Goal: Information Seeking & Learning: Understand process/instructions

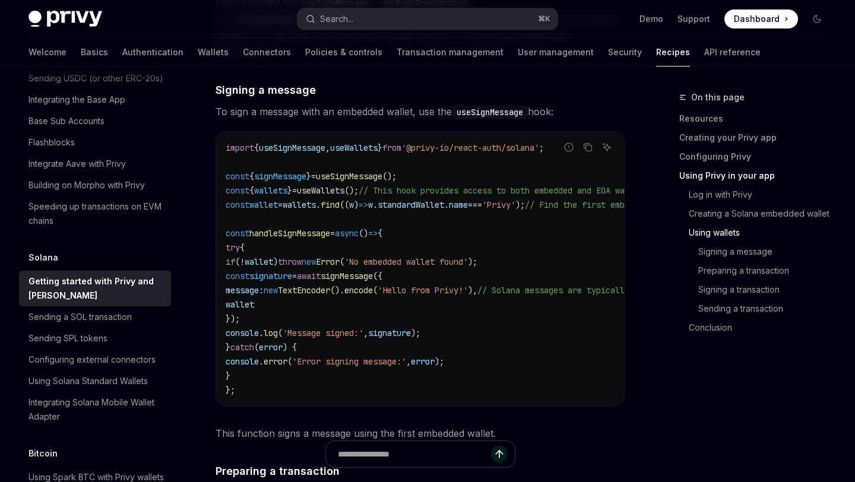
scroll to position [2378, 0]
type textarea "*"
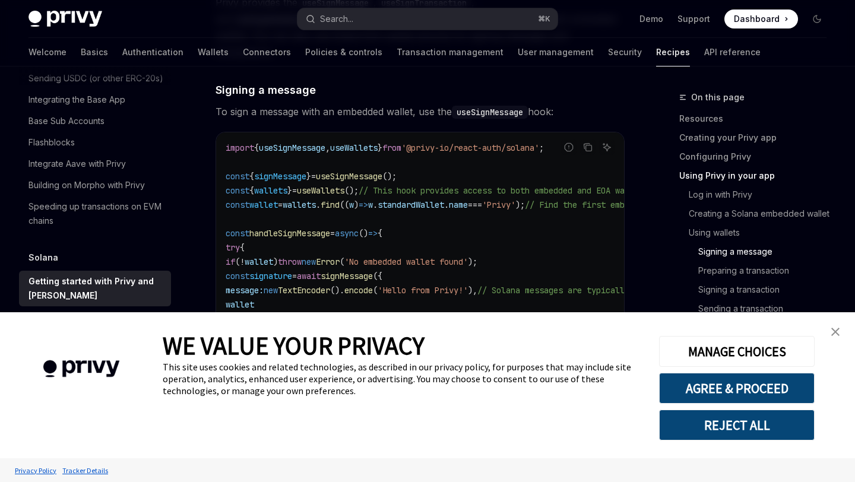
click at [833, 328] on img "close banner" at bounding box center [835, 332] width 8 height 8
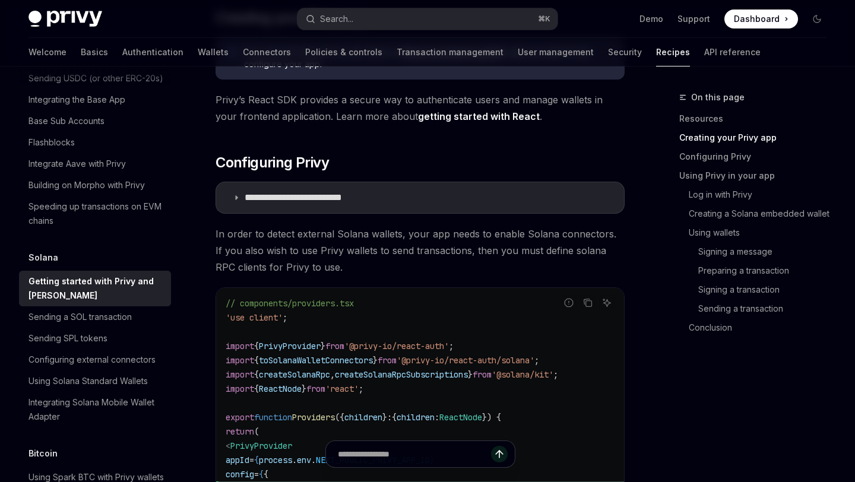
scroll to position [475, 0]
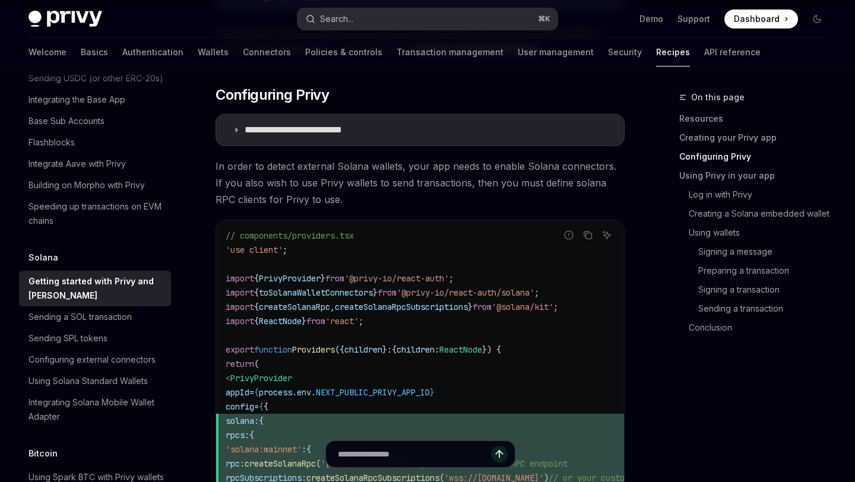
click at [377, 15] on button "Search... ⌘ K" at bounding box center [428, 18] width 260 height 21
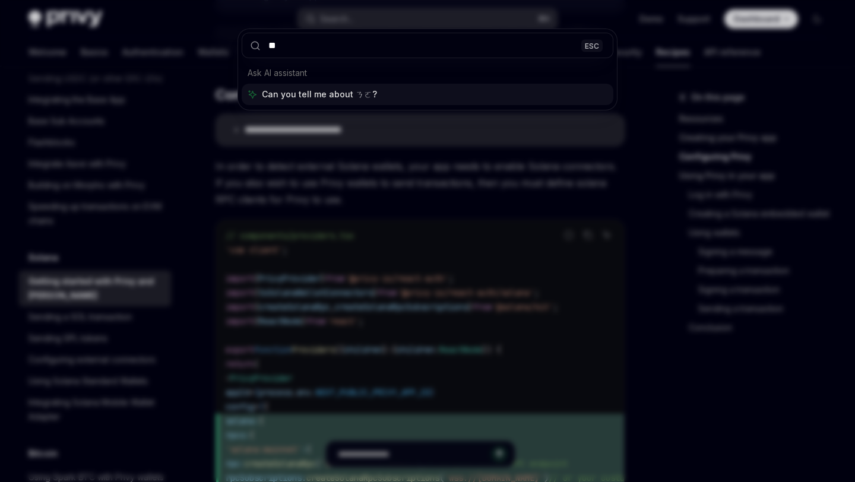
type input "*"
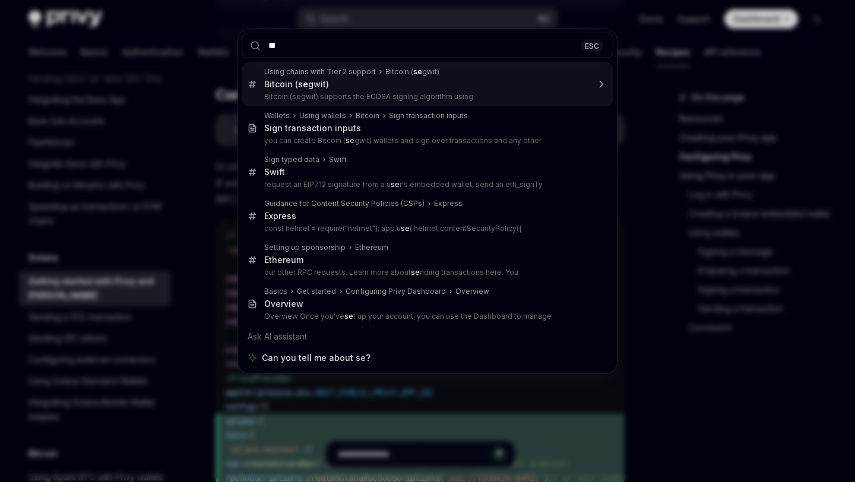
type input "*"
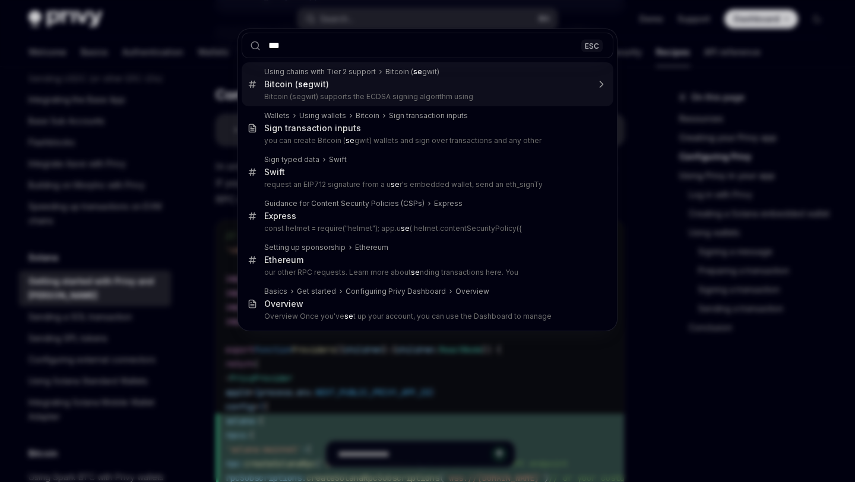
type input "****"
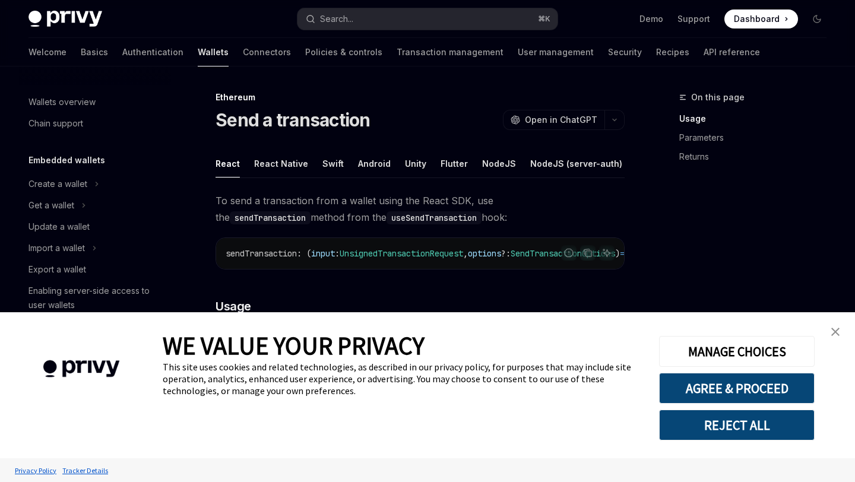
click at [831, 328] on img "close banner" at bounding box center [835, 332] width 8 height 8
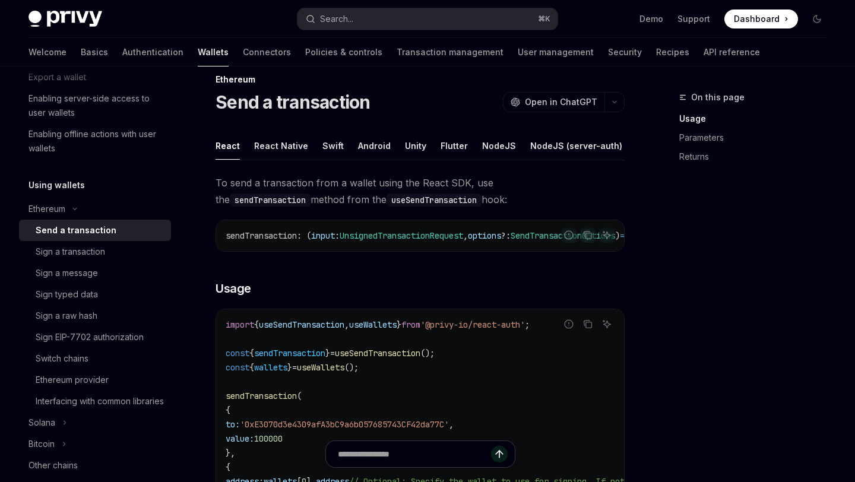
scroll to position [18, 0]
click at [387, 203] on code "useSendTransaction" at bounding box center [434, 199] width 95 height 13
click at [535, 142] on button "REST API" at bounding box center [544, 145] width 37 height 28
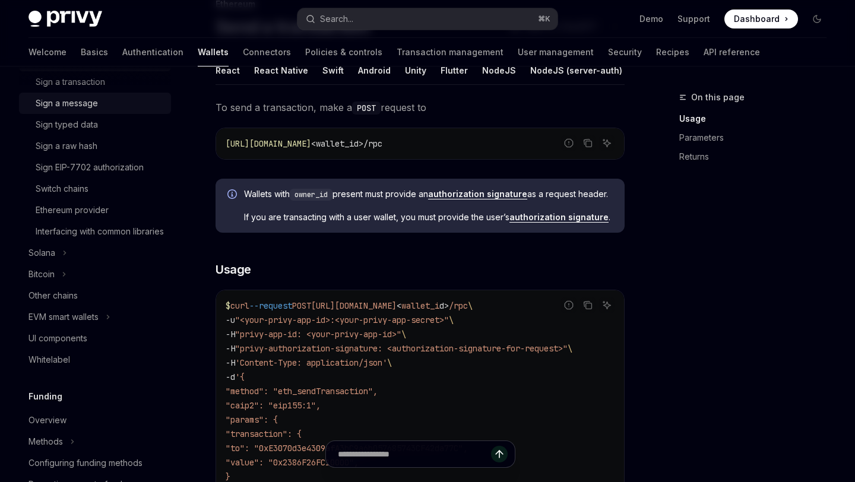
scroll to position [375, 0]
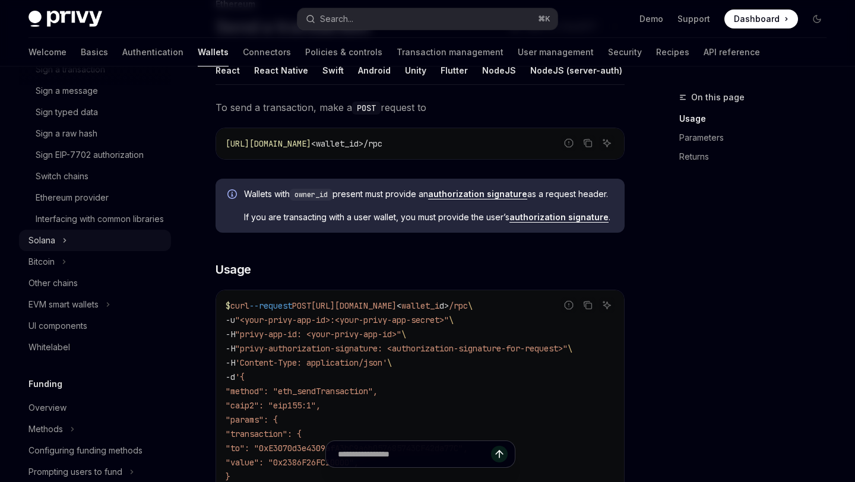
click at [61, 251] on button "Solana" at bounding box center [95, 240] width 152 height 21
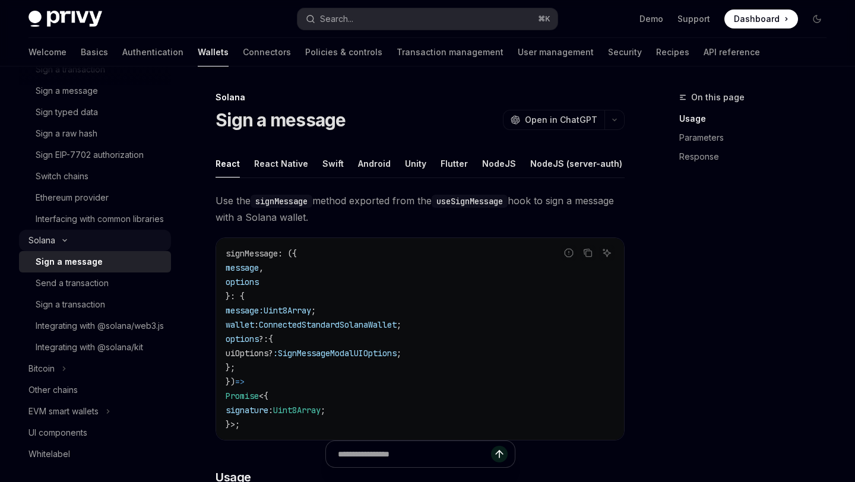
scroll to position [406, 0]
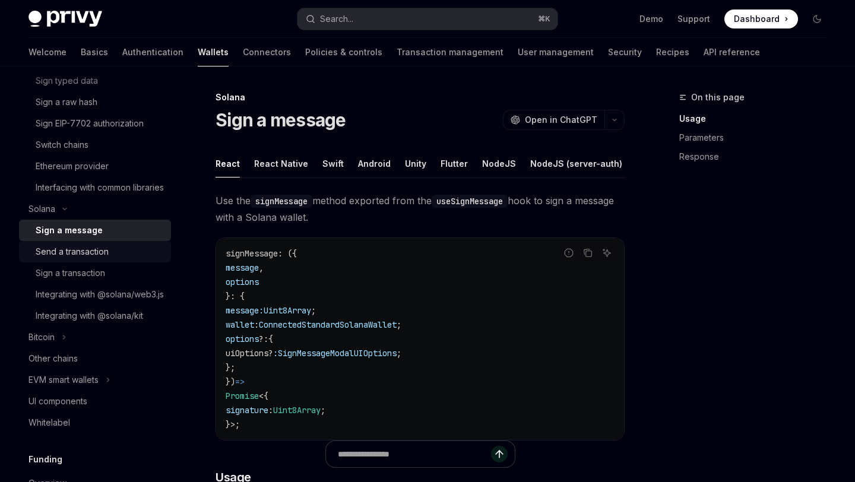
click at [118, 259] on div "Send a transaction" at bounding box center [100, 252] width 128 height 14
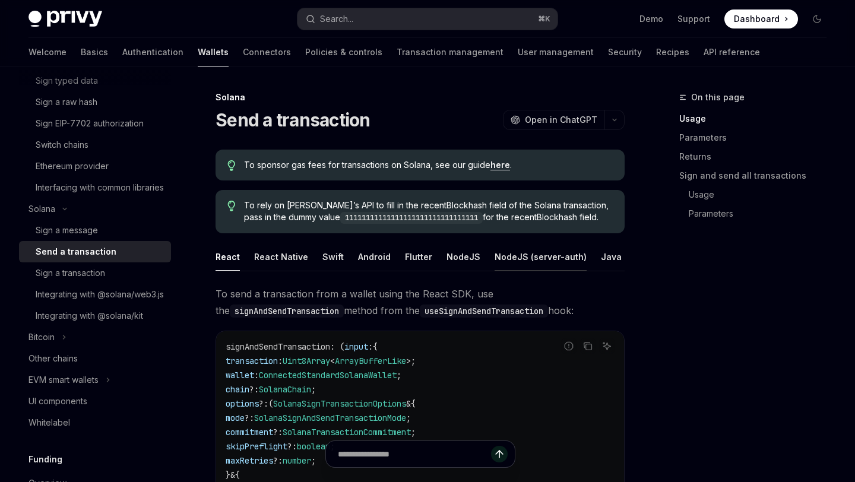
scroll to position [0, 32]
click at [604, 258] on button "REST API" at bounding box center [622, 257] width 37 height 28
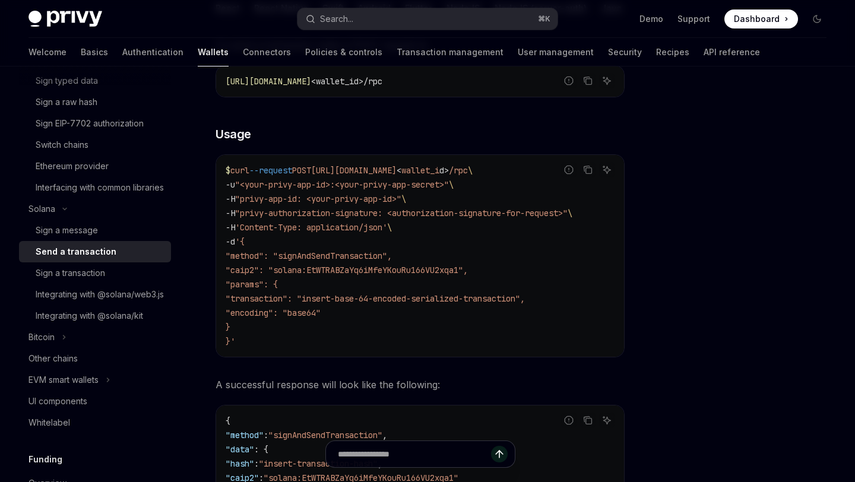
scroll to position [257, 0]
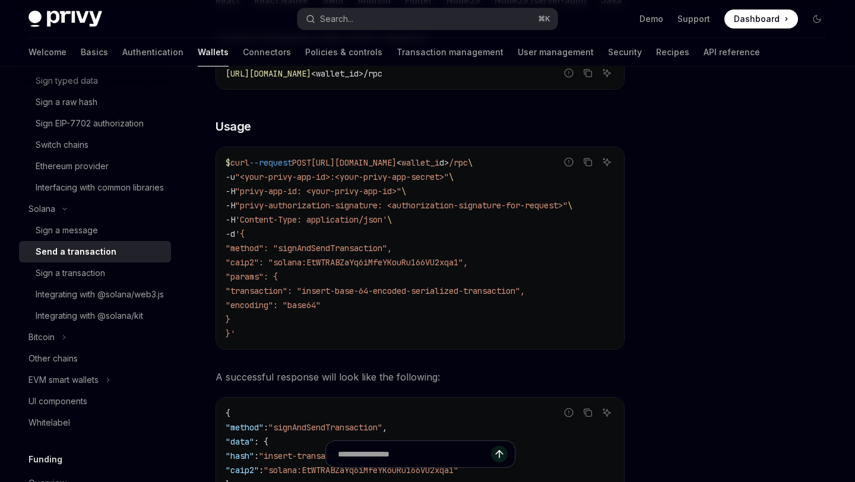
click at [539, 235] on code "$ curl --request POST https://api.privy.io/v1/wallets/ < wallet_i d > /rpc \ -u…" at bounding box center [420, 248] width 389 height 185
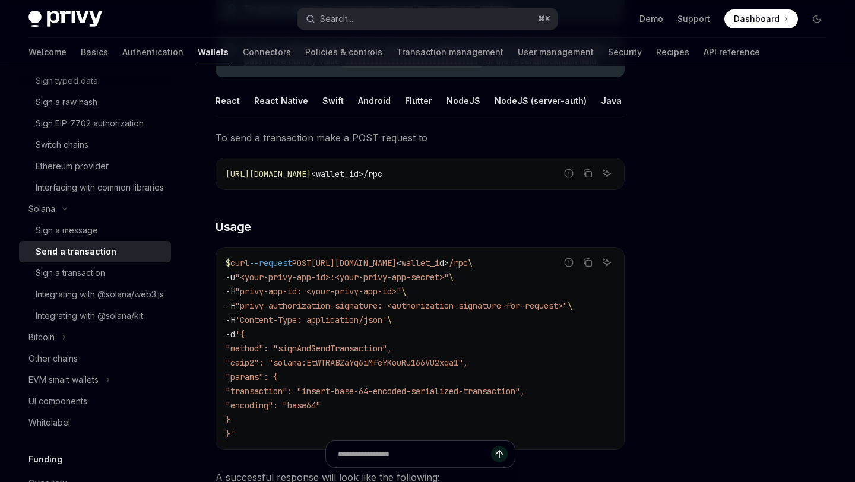
scroll to position [169, 0]
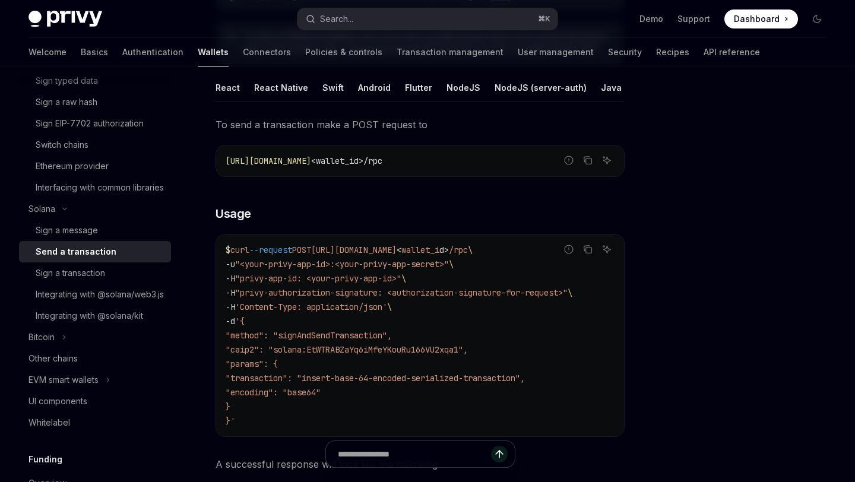
click at [368, 311] on span "'Content-Type: application/json'" at bounding box center [311, 307] width 152 height 11
click at [460, 286] on code "$ curl --request POST https://api.privy.io/v1/wallets/ < wallet_i d > /rpc \ -u…" at bounding box center [420, 335] width 389 height 185
click at [583, 251] on icon "Copy the contents from the code block" at bounding box center [588, 250] width 10 height 10
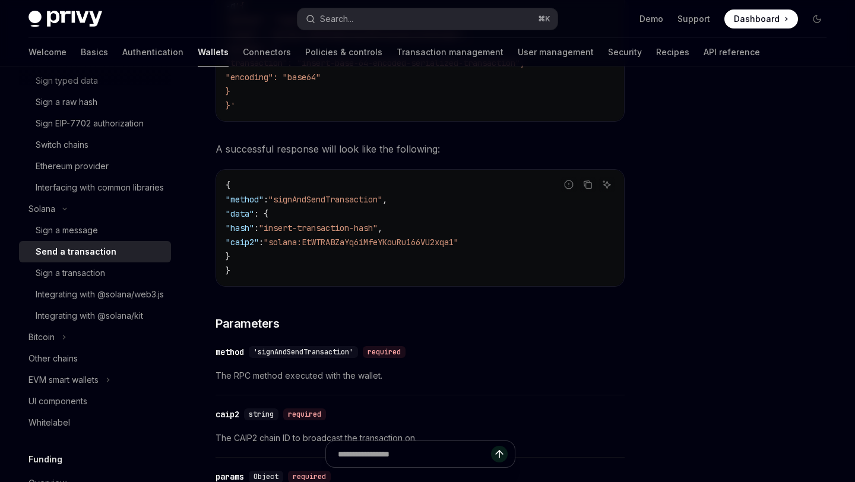
scroll to position [485, 0]
click at [588, 188] on icon "Copy the contents from the code block" at bounding box center [588, 184] width 10 height 10
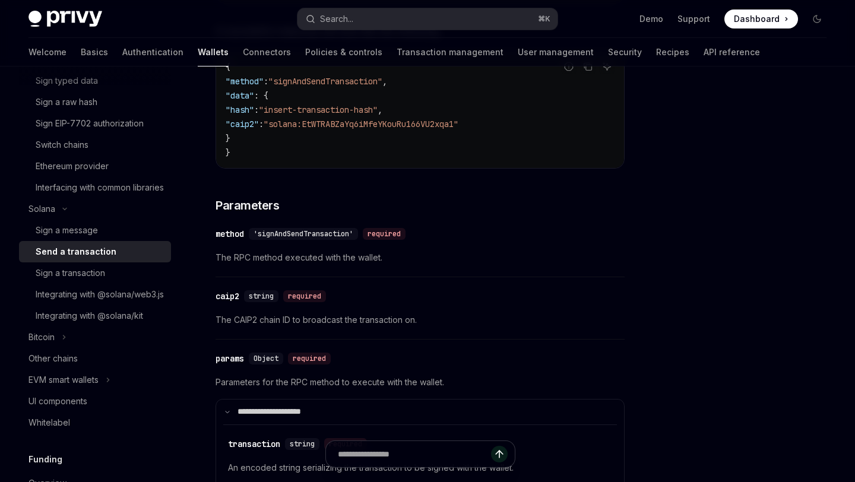
click at [287, 309] on div "​ caip2 string required The CAIP2 chain ID to broadcast the transaction on." at bounding box center [420, 311] width 409 height 56
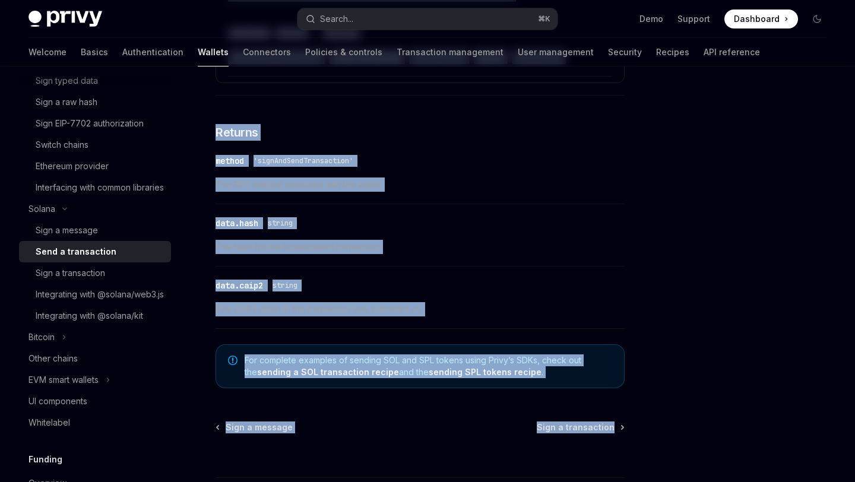
scroll to position [1112, 0]
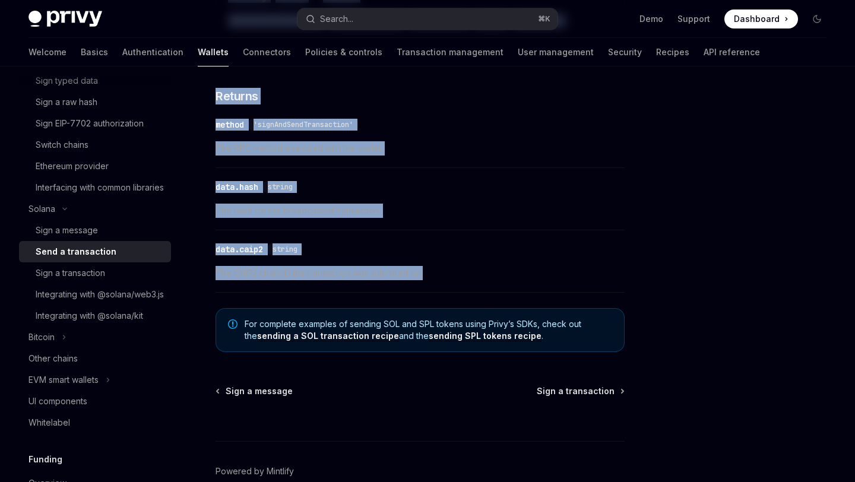
drag, startPoint x: 216, startPoint y: 184, endPoint x: 429, endPoint y: 284, distance: 235.4
copy div "**********"
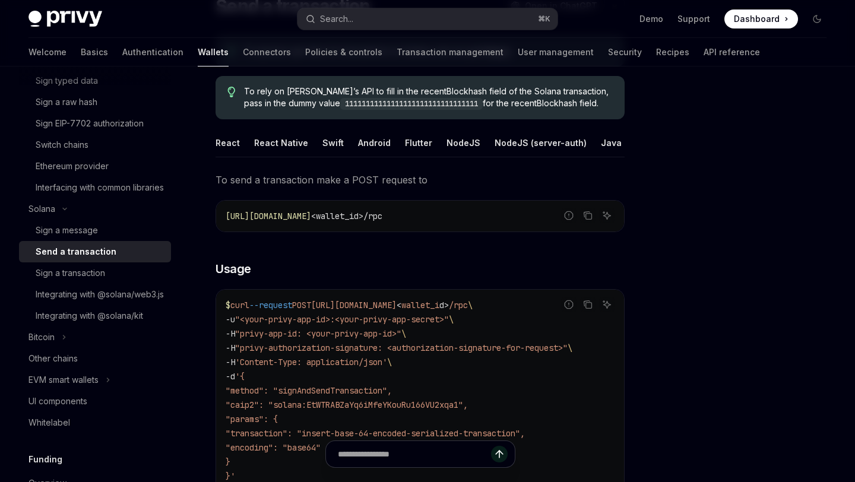
scroll to position [164, 0]
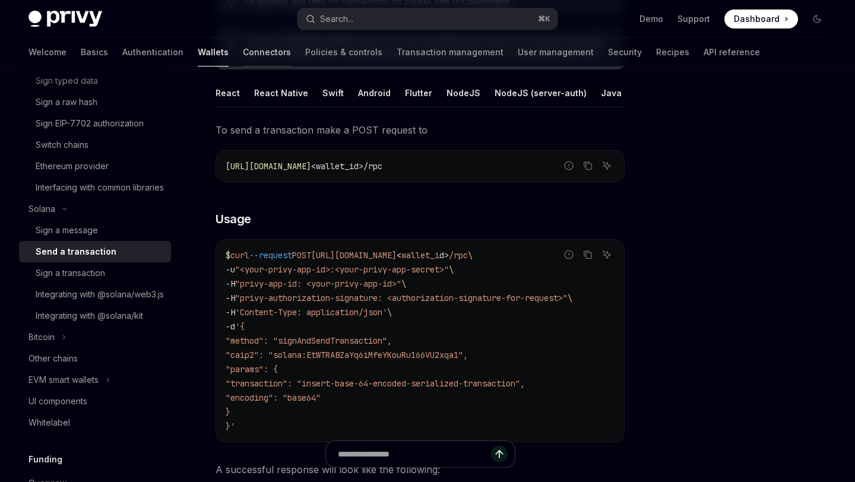
click at [243, 58] on link "Connectors" at bounding box center [267, 52] width 48 height 29
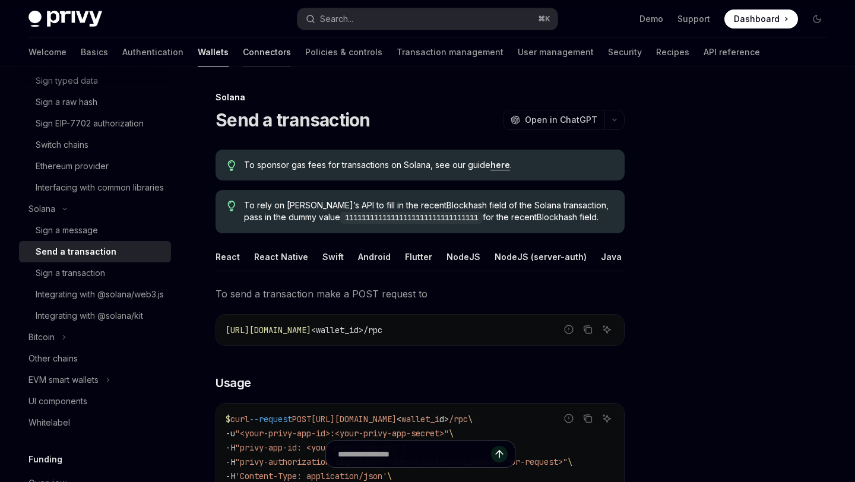
scroll to position [19, 0]
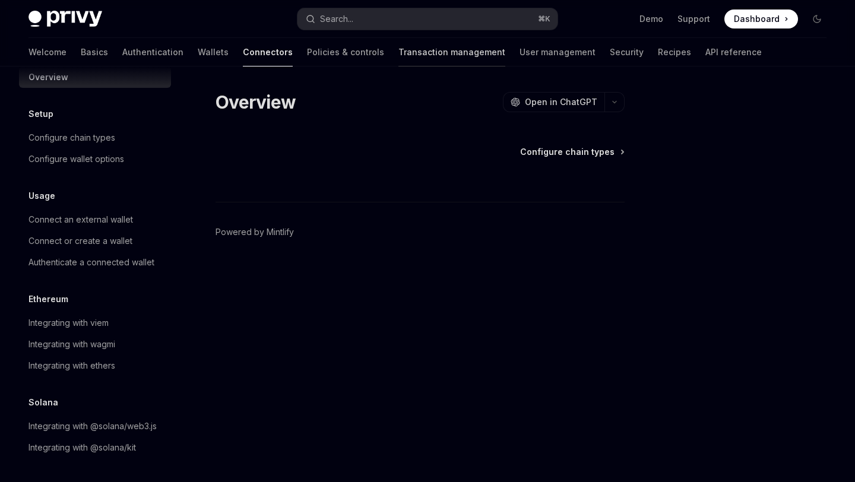
click at [398, 58] on link "Transaction management" at bounding box center [451, 52] width 107 height 29
type textarea "*"
